Goal: Transaction & Acquisition: Download file/media

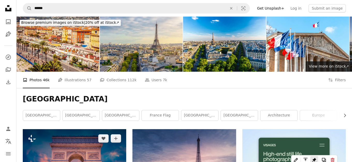
scroll to position [26, 0]
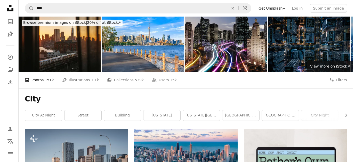
scroll to position [103, 0]
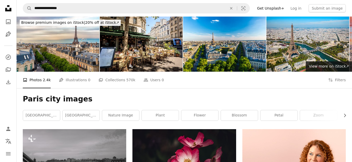
scroll to position [465, 0]
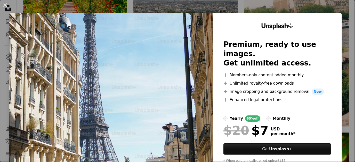
click at [172, 44] on img at bounding box center [111, 95] width 204 height 164
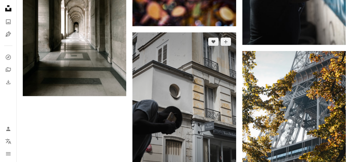
scroll to position [848, 0]
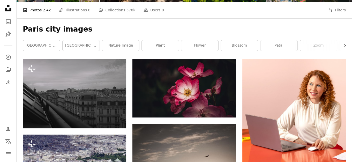
scroll to position [0, 0]
